Goal: Task Accomplishment & Management: Manage account settings

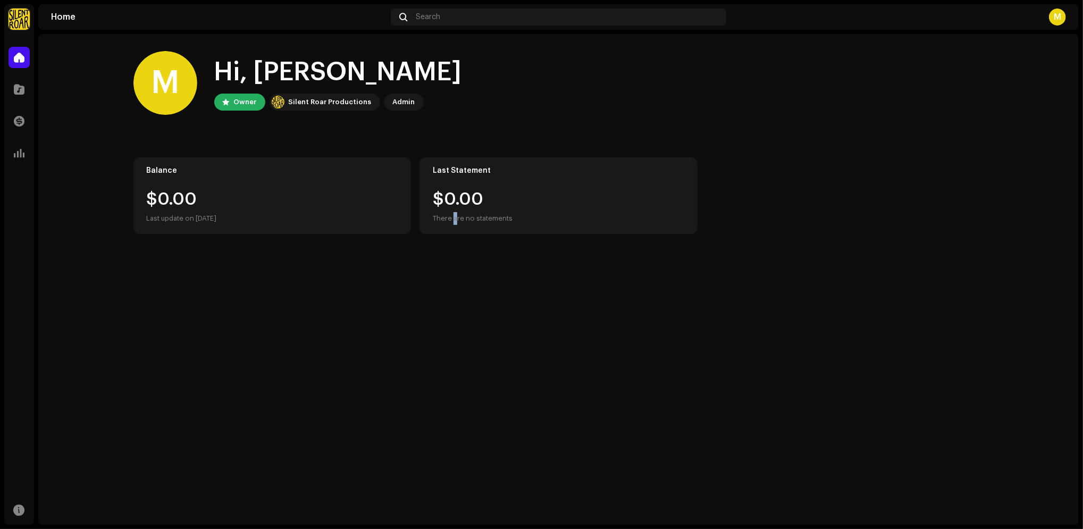
click at [455, 436] on div "M Hi, [PERSON_NAME] Owner Silent Roar Productions Admin Balance $0.00 Last upda…" at bounding box center [558, 279] width 1040 height 491
click at [1028, 169] on home-home "M Hi, [PERSON_NAME] Owner Silent Roar Productions Admin Balance $0.00 Last upda…" at bounding box center [558, 142] width 1040 height 217
click at [1058, 17] on div "M" at bounding box center [1057, 17] width 17 height 17
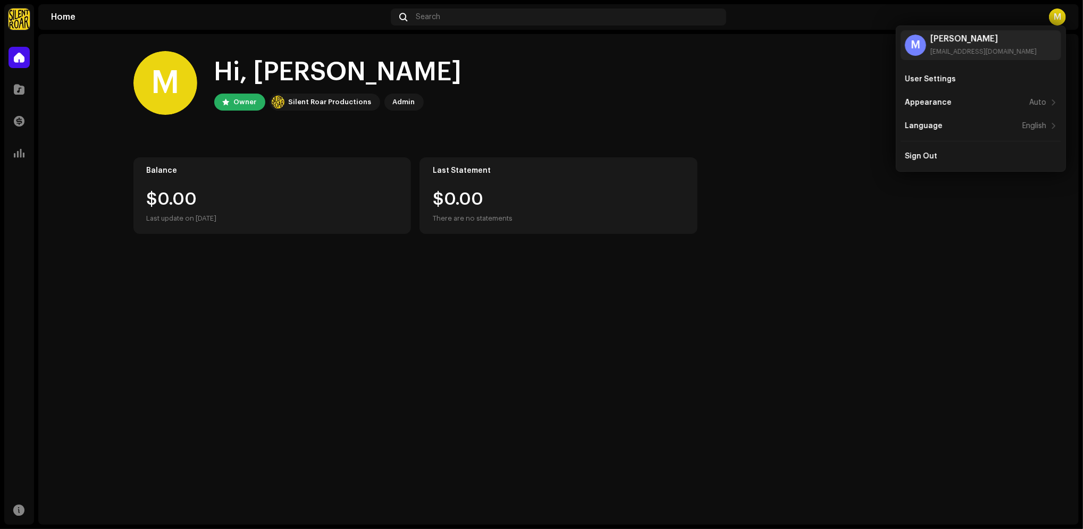
click at [61, 240] on home-home "M Hi, [PERSON_NAME] Owner Silent Roar Productions Admin Balance $0.00 Last upda…" at bounding box center [558, 142] width 1040 height 217
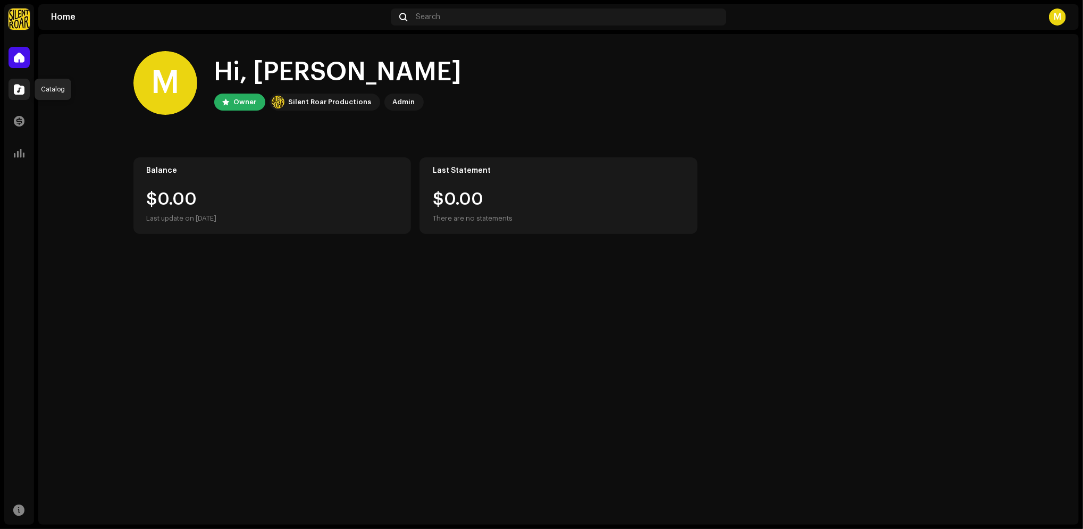
click at [22, 92] on span at bounding box center [19, 89] width 11 height 9
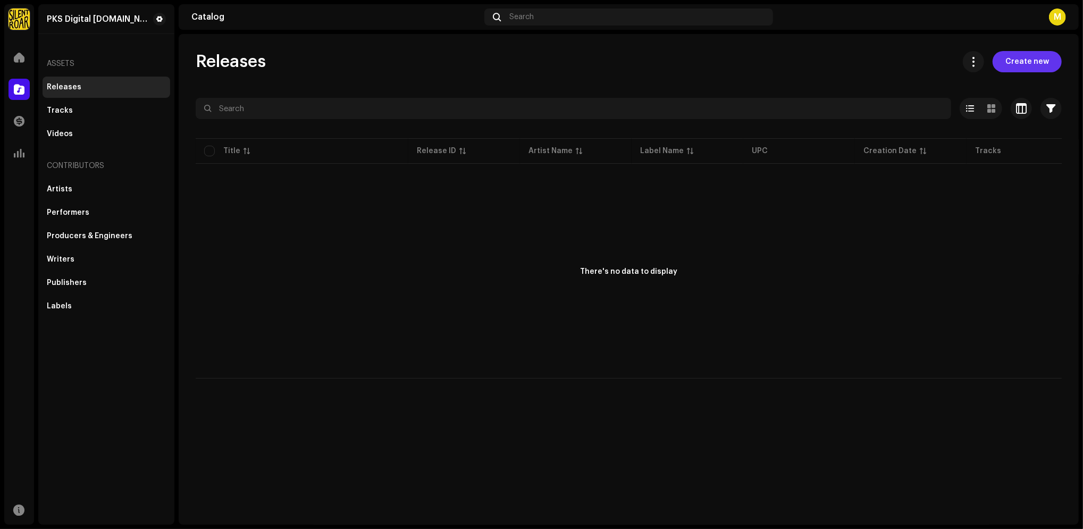
click at [1033, 62] on span "Create new" at bounding box center [1027, 61] width 44 height 21
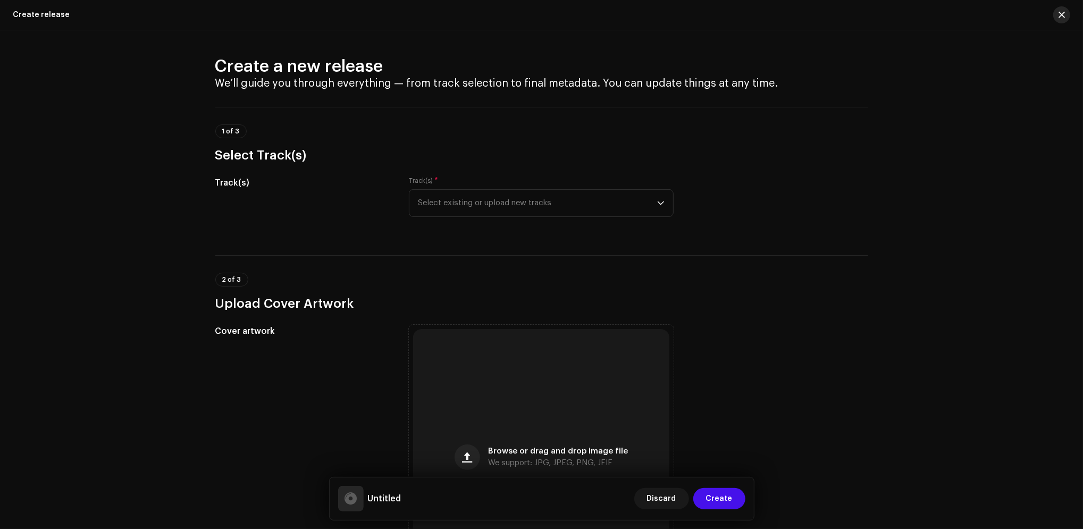
click at [1059, 12] on span "button" at bounding box center [1061, 15] width 6 height 9
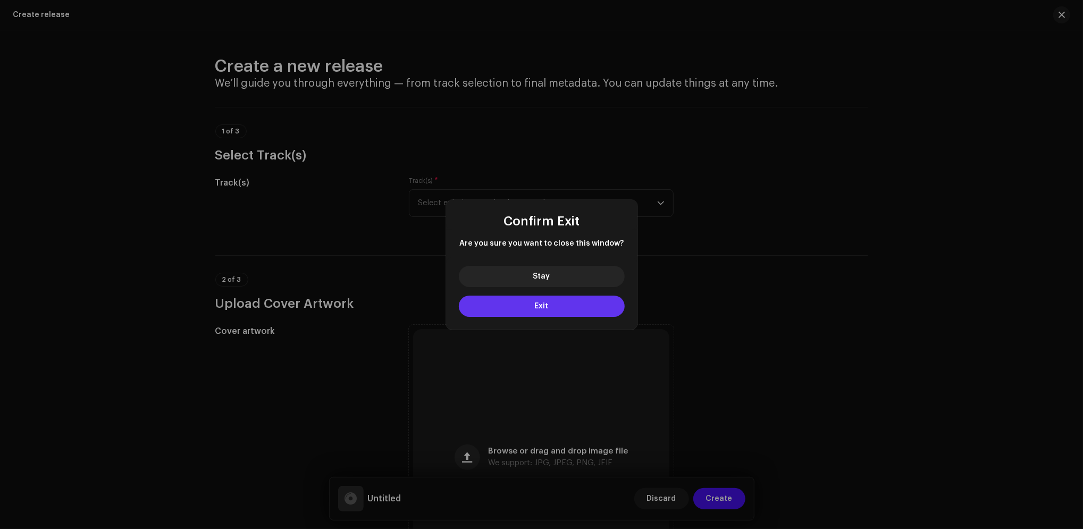
click at [548, 302] on span "Exit" at bounding box center [542, 305] width 14 height 7
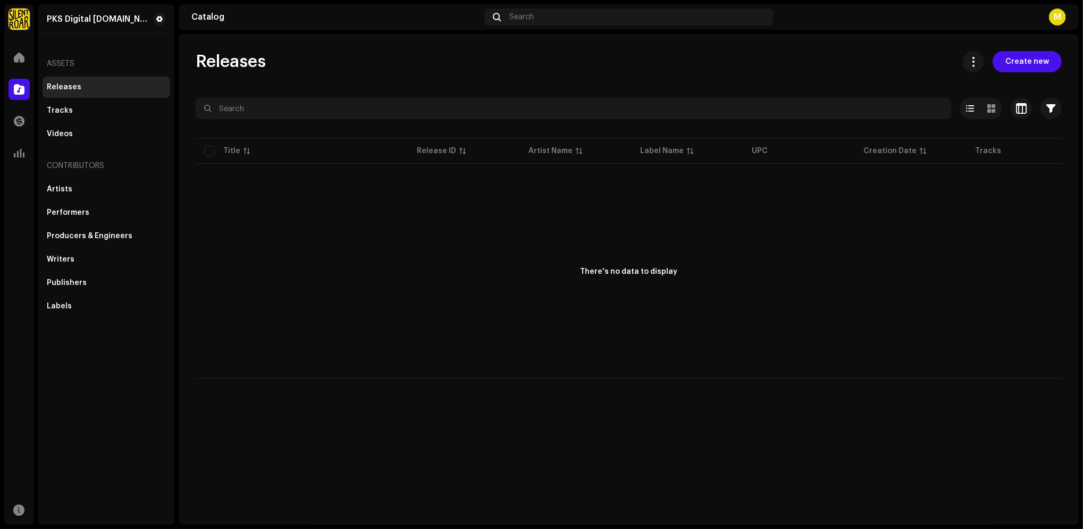
click at [1058, 16] on div "M" at bounding box center [1057, 17] width 17 height 17
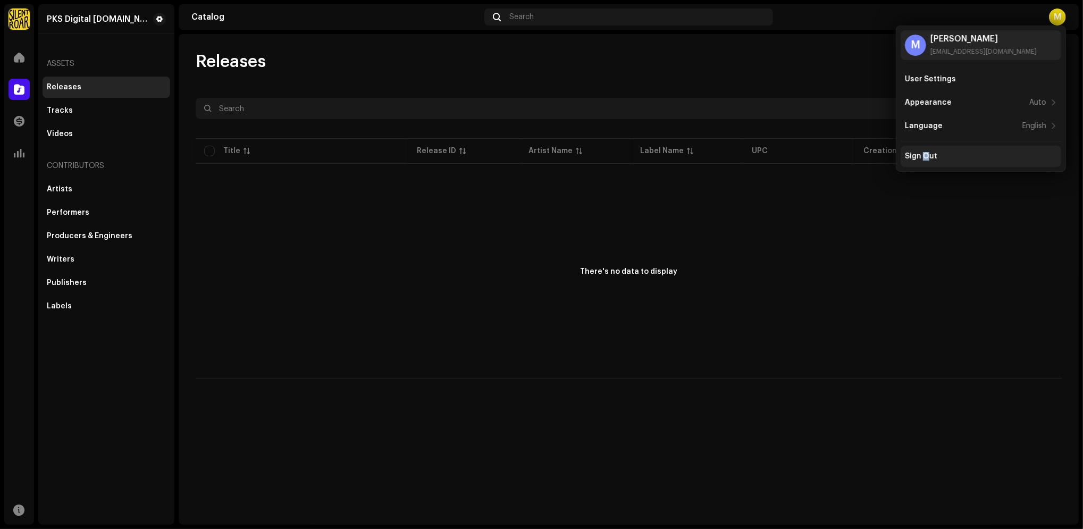
click at [926, 161] on div "Sign Out" at bounding box center [981, 156] width 161 height 21
drag, startPoint x: 926, startPoint y: 161, endPoint x: 957, endPoint y: 207, distance: 55.4
click at [958, 207] on div "There's no data to display" at bounding box center [629, 272] width 866 height 213
